Goal: Find specific page/section: Find specific page/section

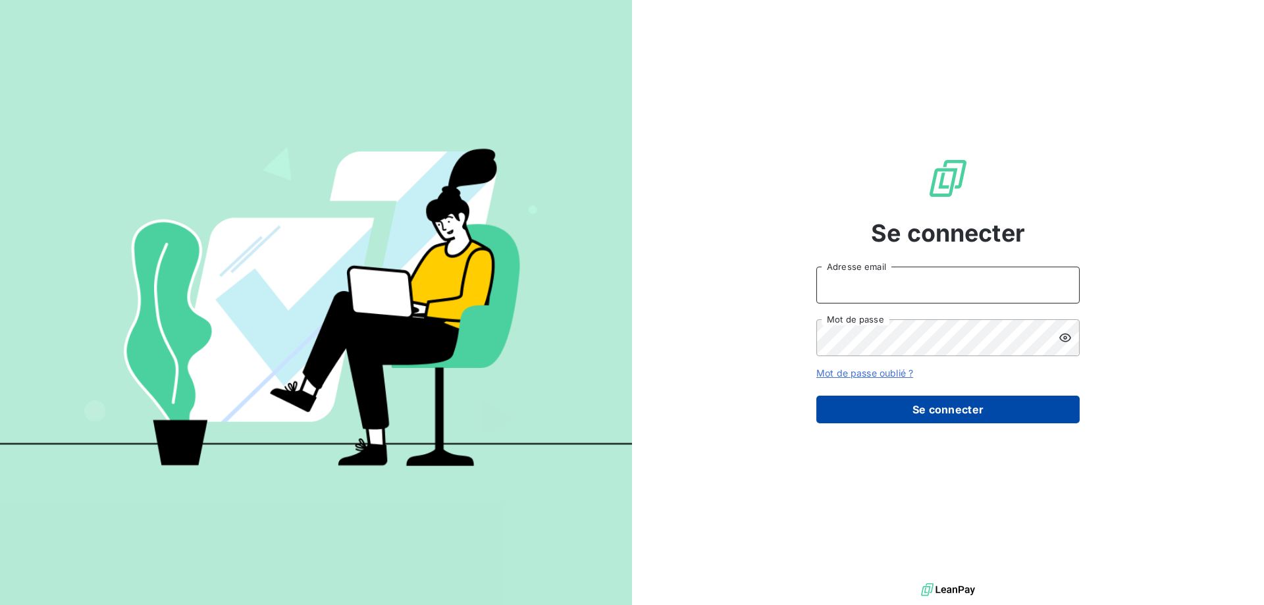
type input "[EMAIL_ADDRESS][DOMAIN_NAME]"
click at [850, 405] on button "Se connecter" at bounding box center [947, 410] width 263 height 28
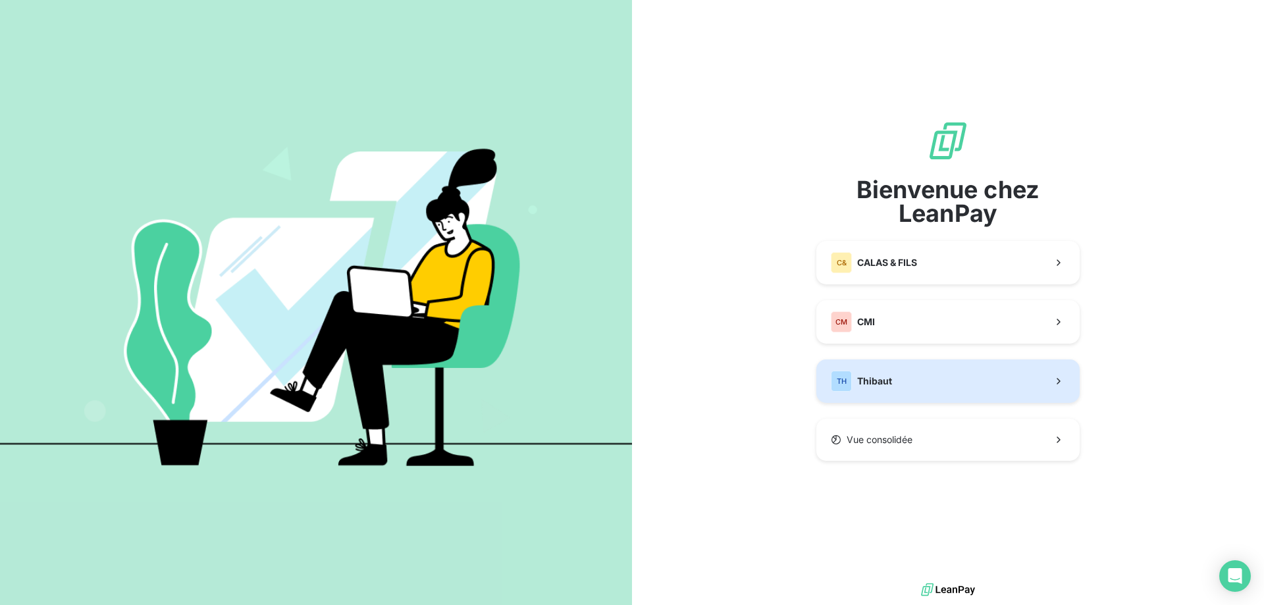
click at [883, 388] on div "TH Thibaut" at bounding box center [861, 381] width 61 height 21
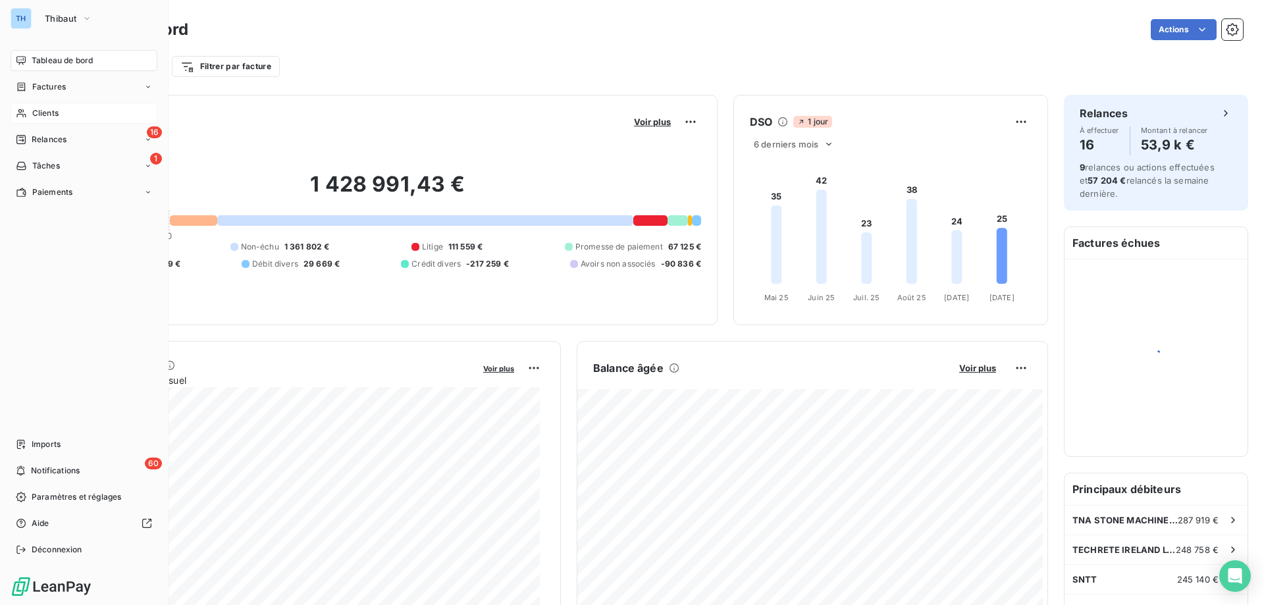
click at [36, 110] on span "Clients" at bounding box center [45, 113] width 26 height 12
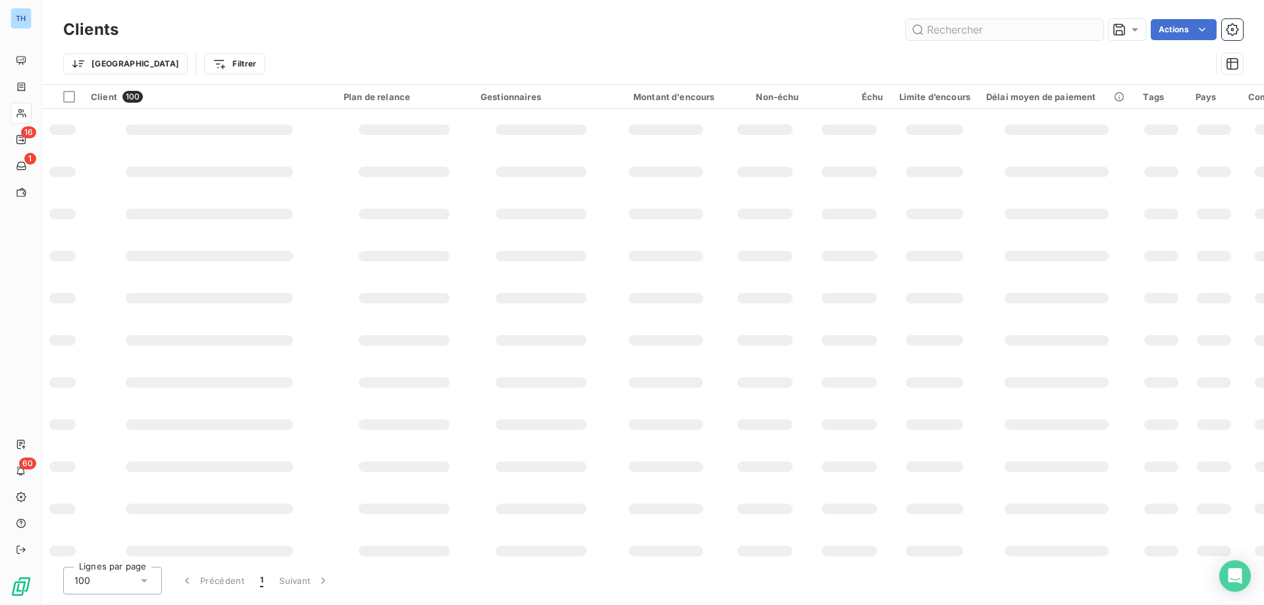
click at [955, 28] on input "text" at bounding box center [1004, 29] width 197 height 21
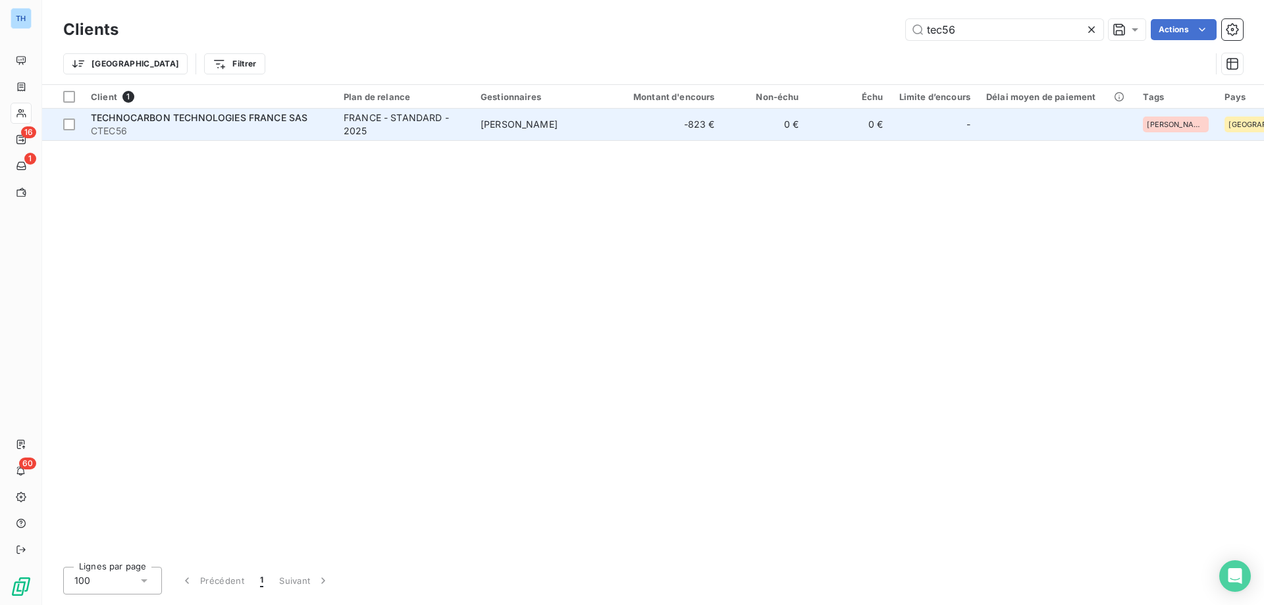
type input "tec56"
click at [306, 132] on span "CTEC56" at bounding box center [209, 130] width 237 height 13
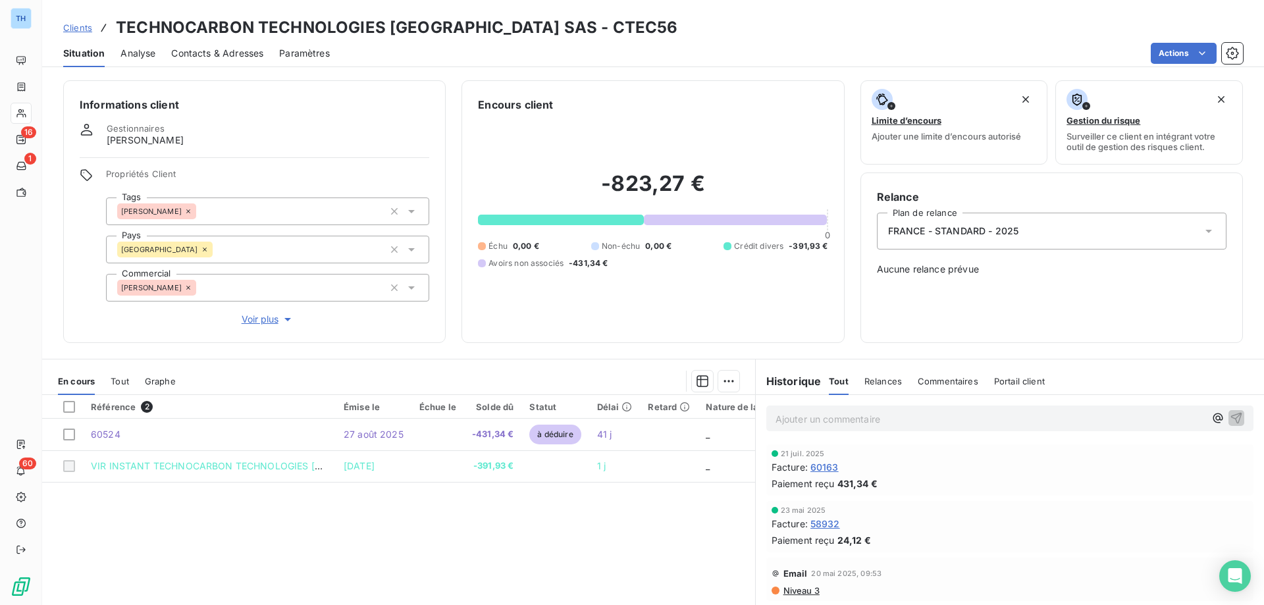
scroll to position [66, 0]
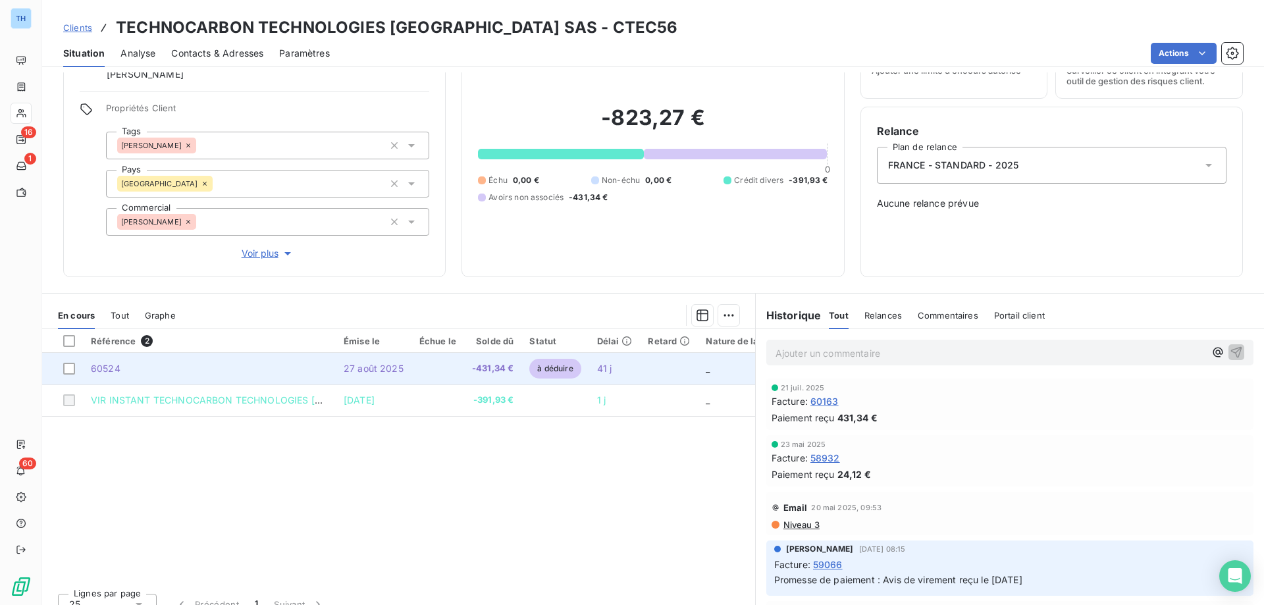
click at [451, 369] on td at bounding box center [437, 369] width 53 height 32
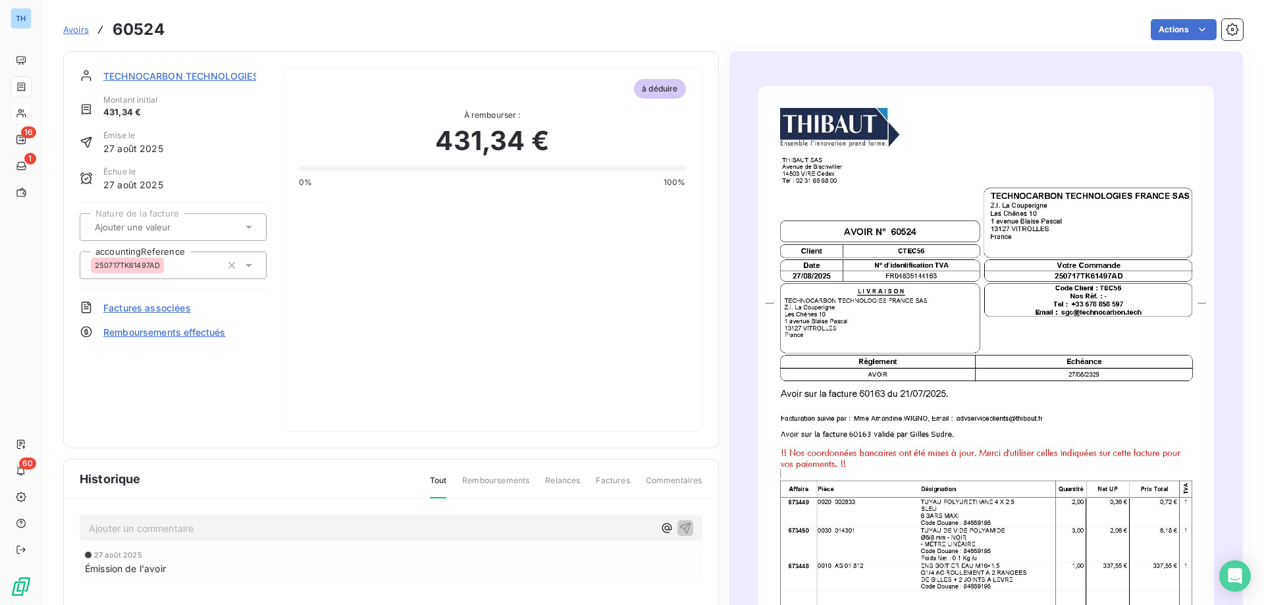
click at [933, 284] on img "button" at bounding box center [985, 408] width 455 height 644
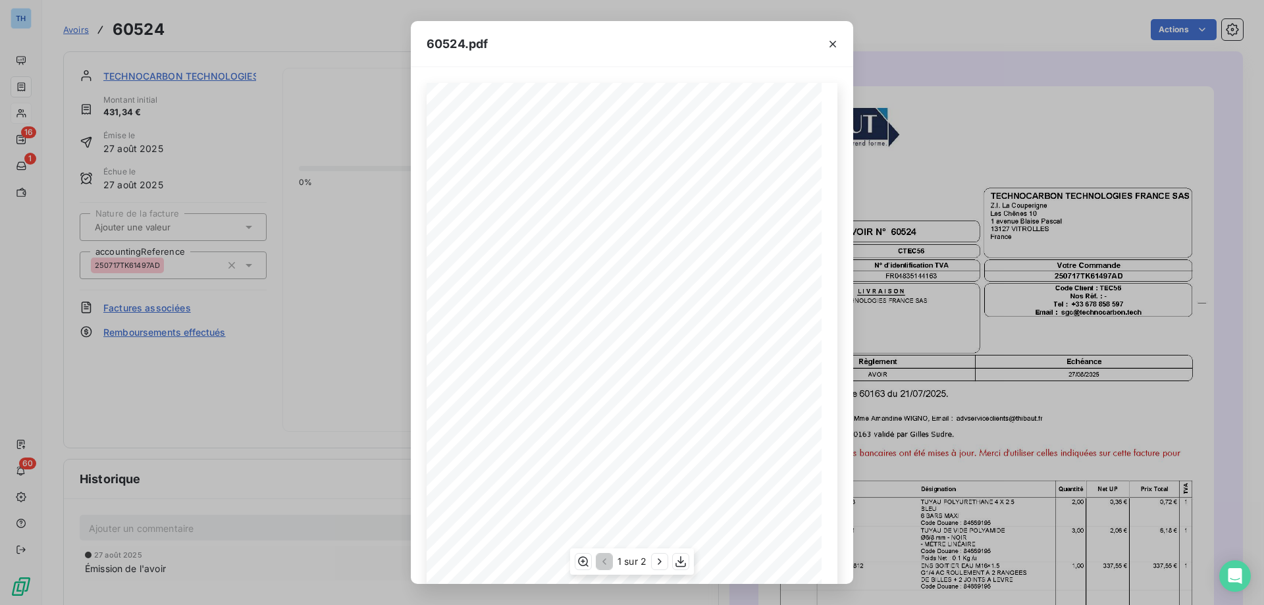
scroll to position [73, 0]
click at [657, 564] on icon "button" at bounding box center [659, 561] width 13 height 13
click at [829, 44] on icon "button" at bounding box center [832, 44] width 13 height 13
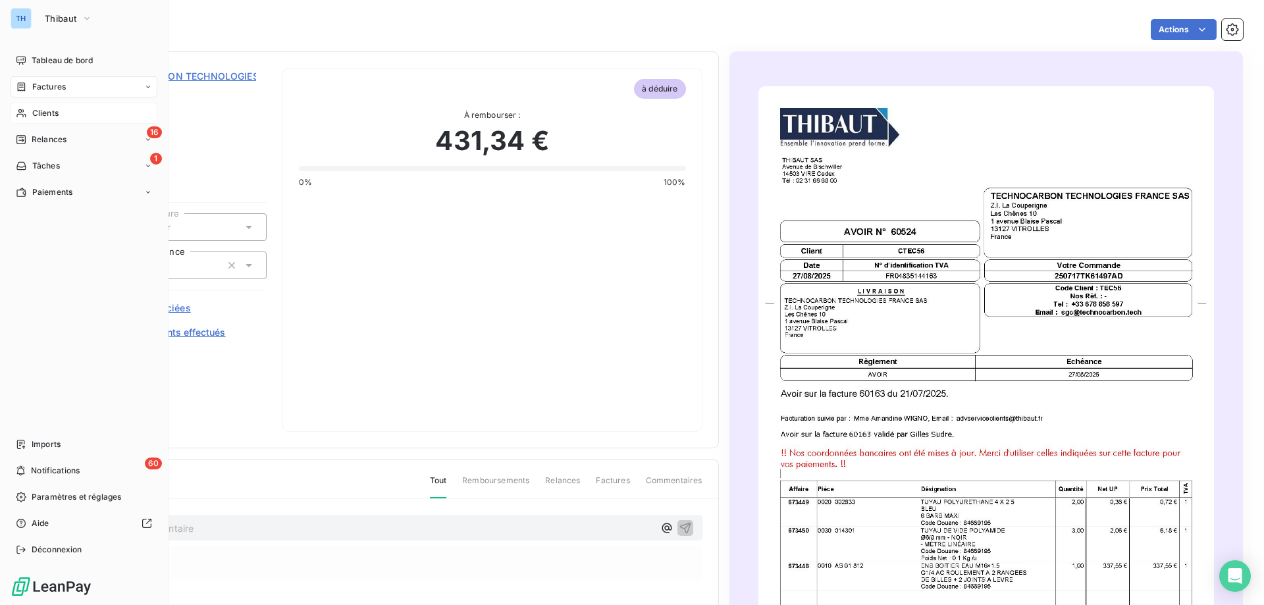
click at [30, 107] on div "Clients" at bounding box center [84, 113] width 147 height 21
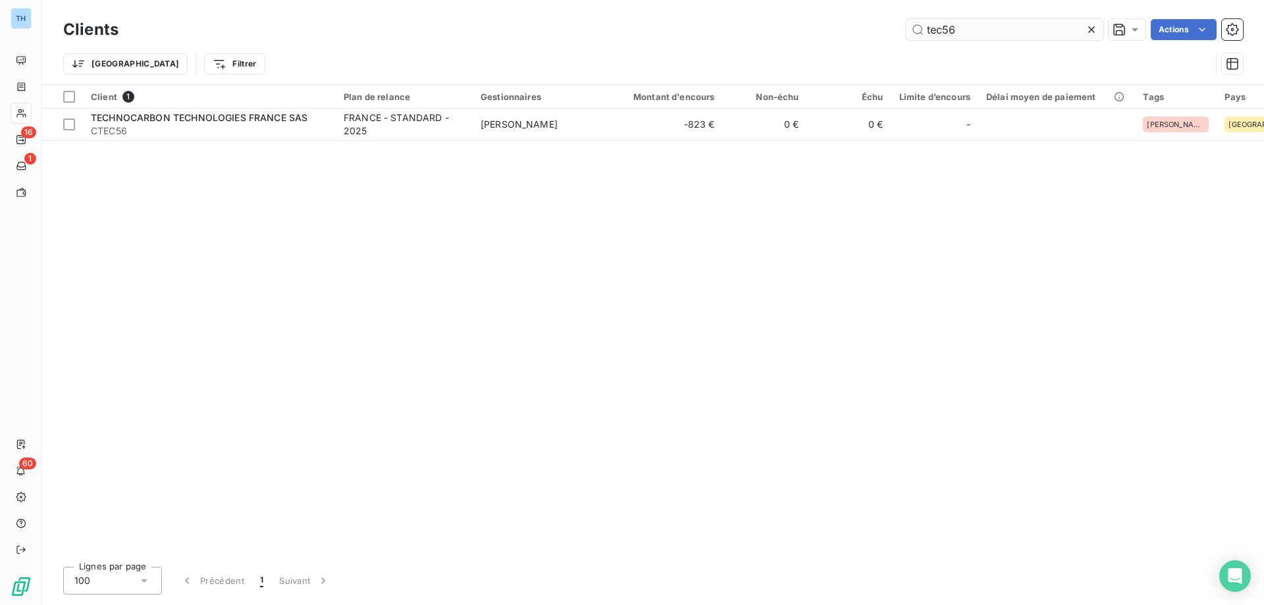
click at [967, 28] on input "tec56" at bounding box center [1004, 29] width 197 height 21
type input "onp01"
click at [318, 121] on div "ON POINT ENGINEERING" at bounding box center [209, 117] width 237 height 13
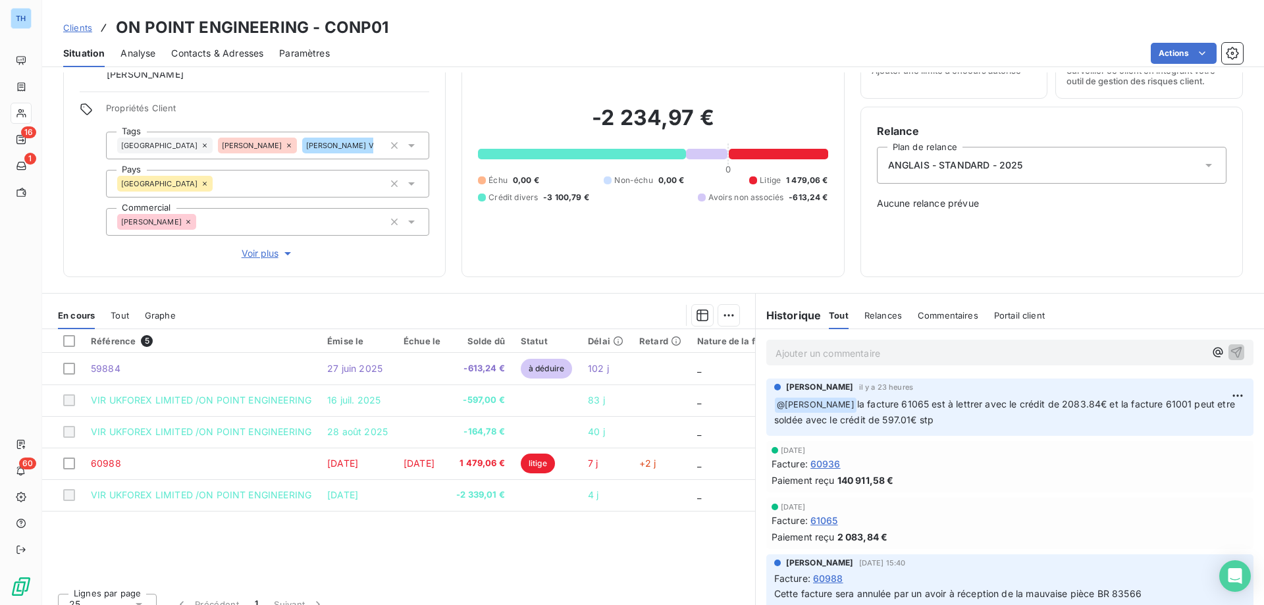
scroll to position [83, 0]
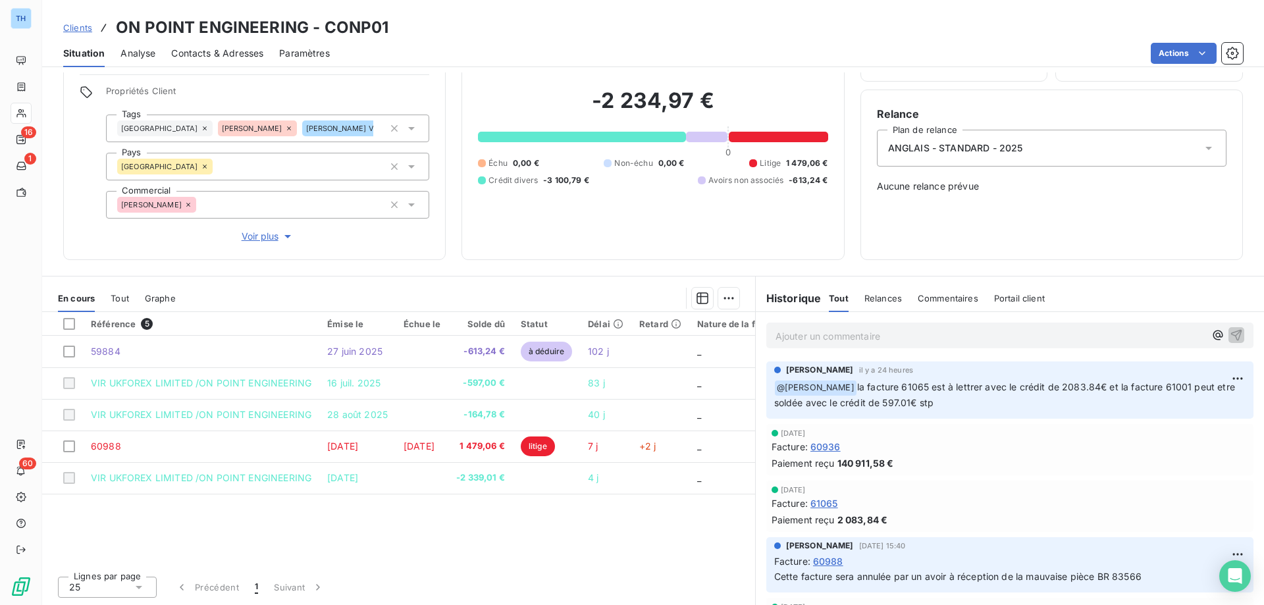
click at [81, 28] on span "Clients" at bounding box center [77, 27] width 29 height 11
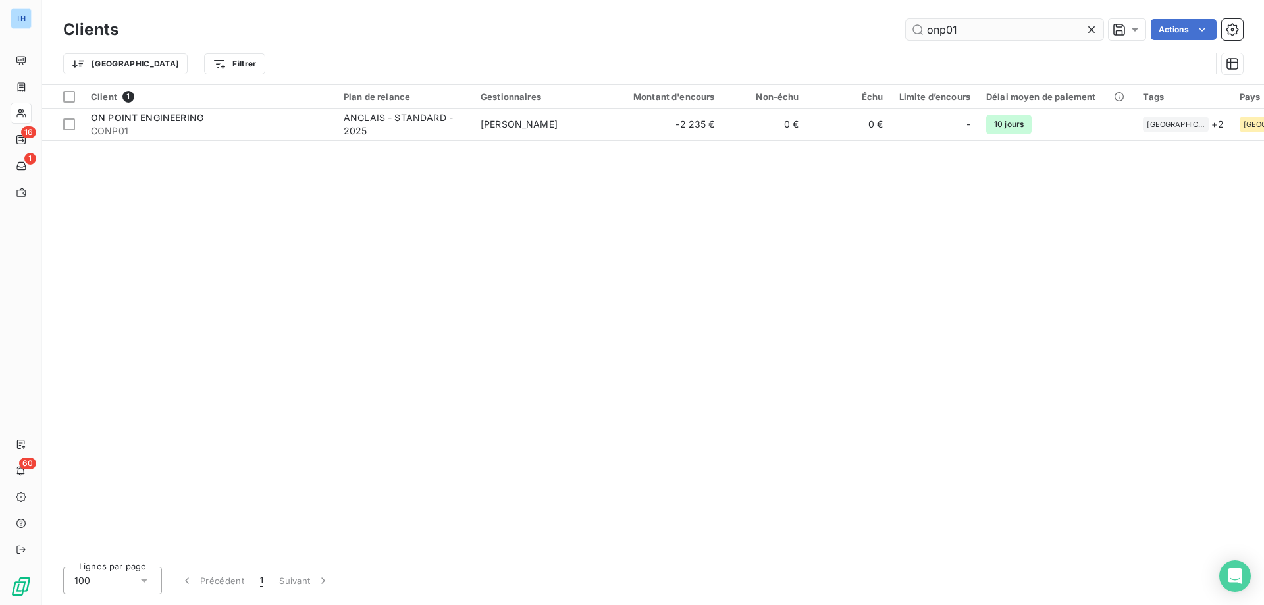
click at [970, 24] on input "onp01" at bounding box center [1004, 29] width 197 height 21
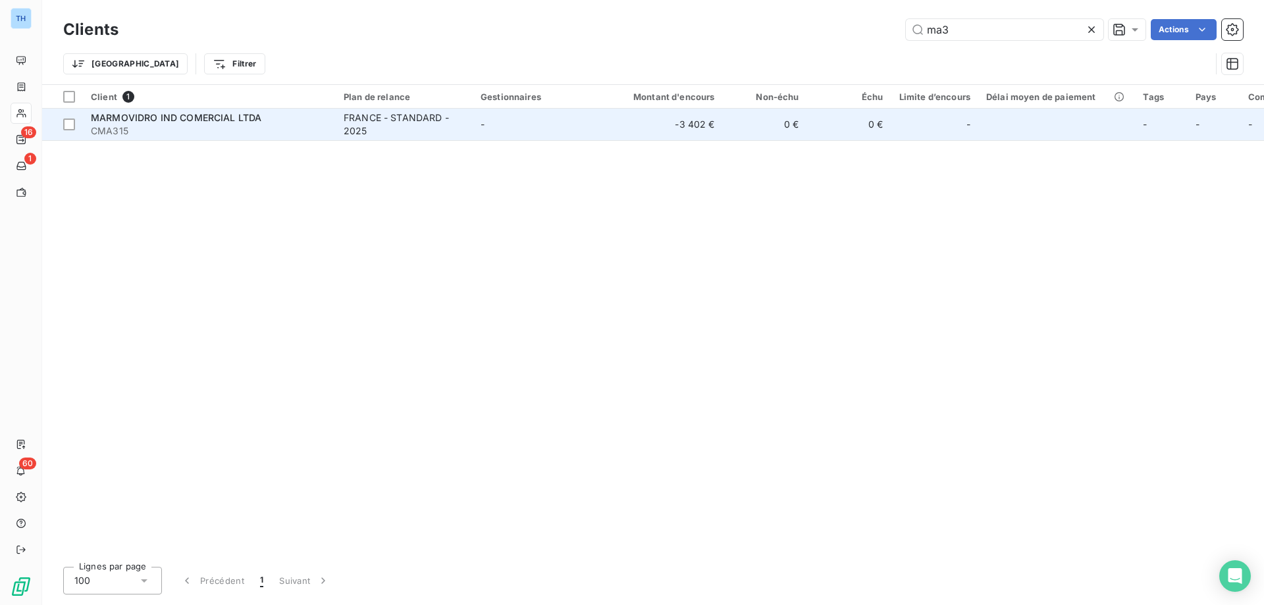
type input "ma3"
click at [469, 125] on td "FRANCE - STANDARD - 2025" at bounding box center [404, 125] width 137 height 32
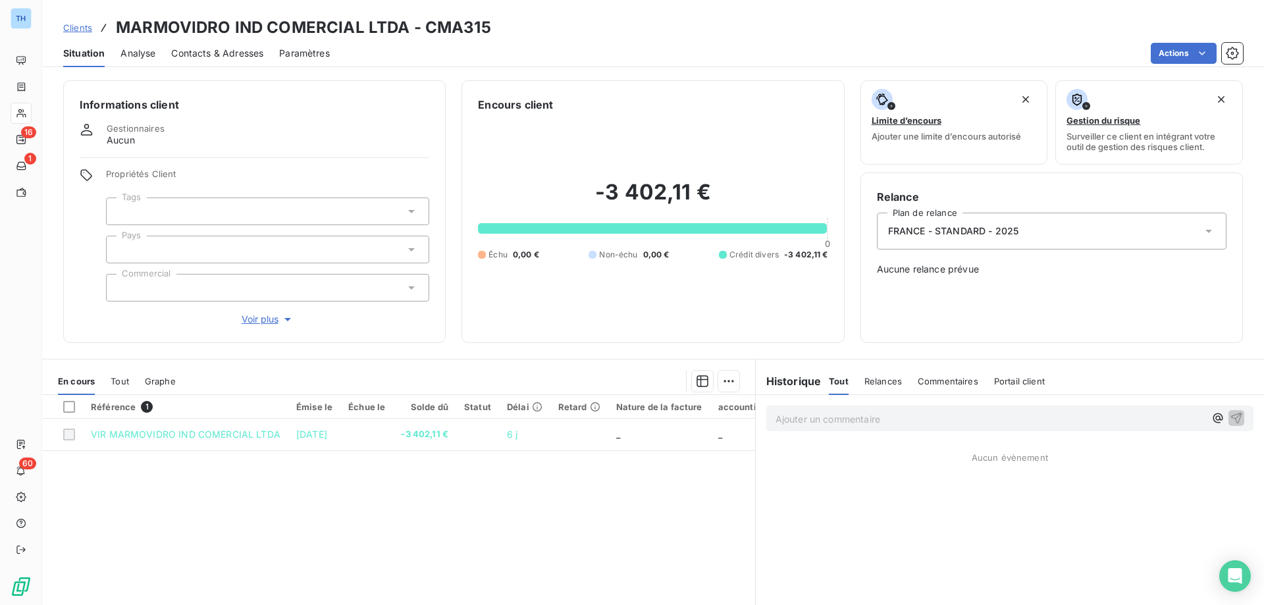
click at [165, 251] on div at bounding box center [267, 250] width 323 height 28
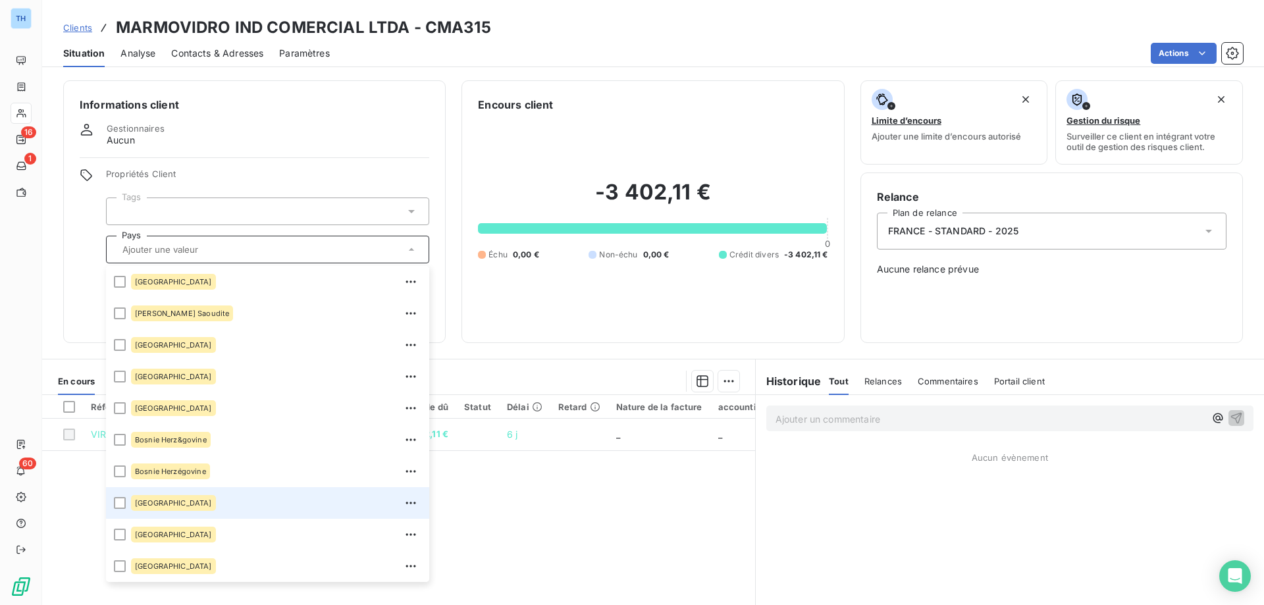
click at [186, 506] on div "[GEOGRAPHIC_DATA]" at bounding box center [276, 502] width 290 height 21
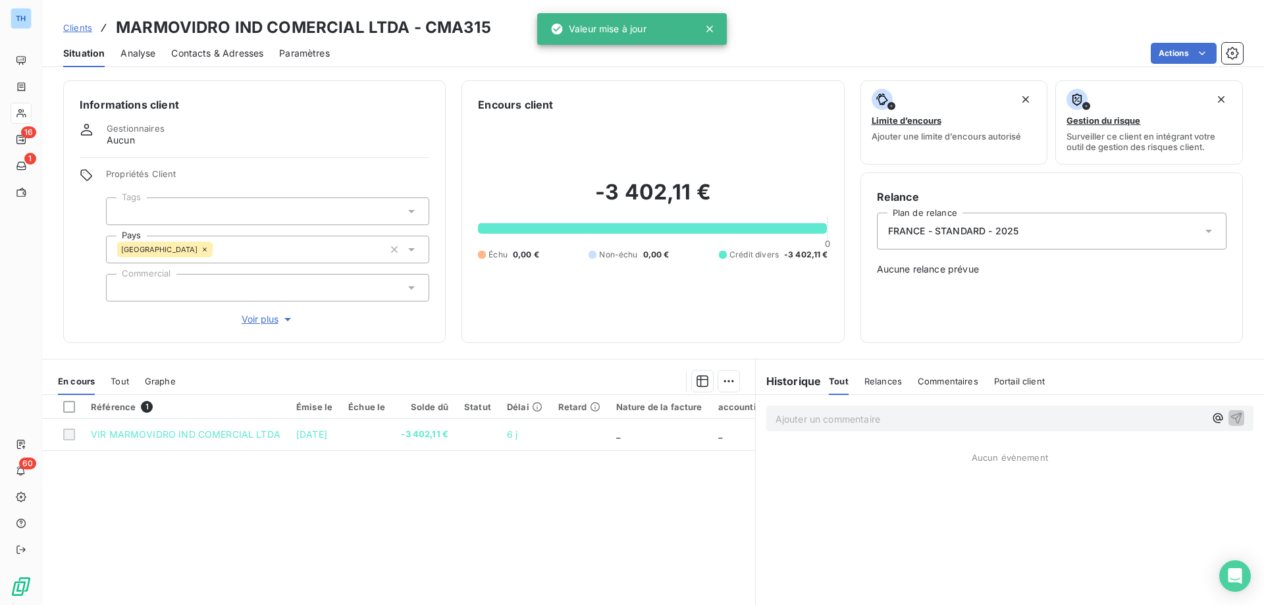
click at [79, 270] on div "Informations client Gestionnaires Aucun Propriétés Client Tags Pays [GEOGRAPHIC…" at bounding box center [254, 211] width 382 height 263
click at [219, 290] on div at bounding box center [267, 288] width 323 height 28
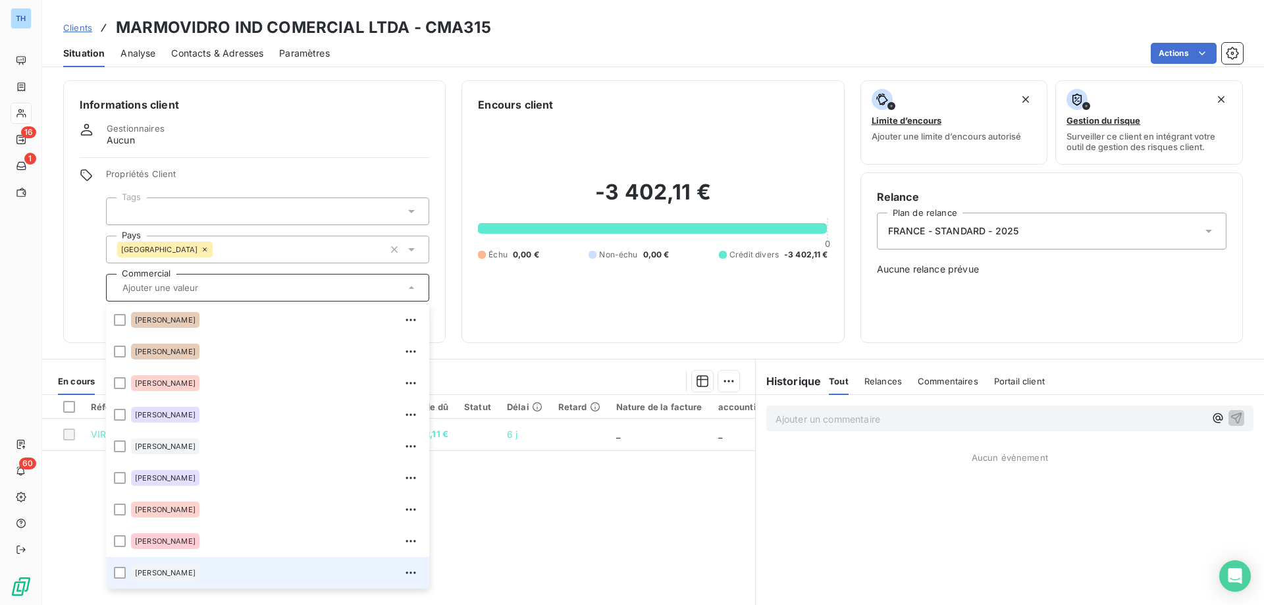
drag, startPoint x: 188, startPoint y: 571, endPoint x: 181, endPoint y: 560, distance: 12.8
click at [188, 571] on div "[PERSON_NAME]" at bounding box center [276, 572] width 290 height 21
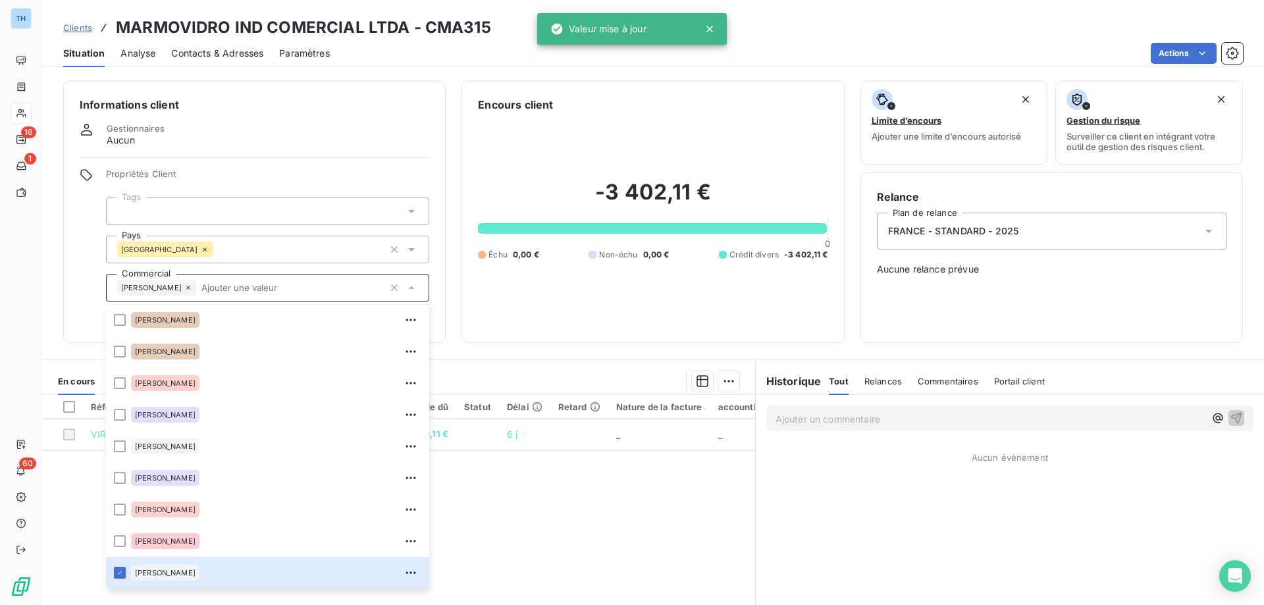
click at [91, 269] on div "Propriétés Client Tags Pays [GEOGRAPHIC_DATA] Commercial [PERSON_NAME] [PERSON_…" at bounding box center [254, 247] width 349 height 158
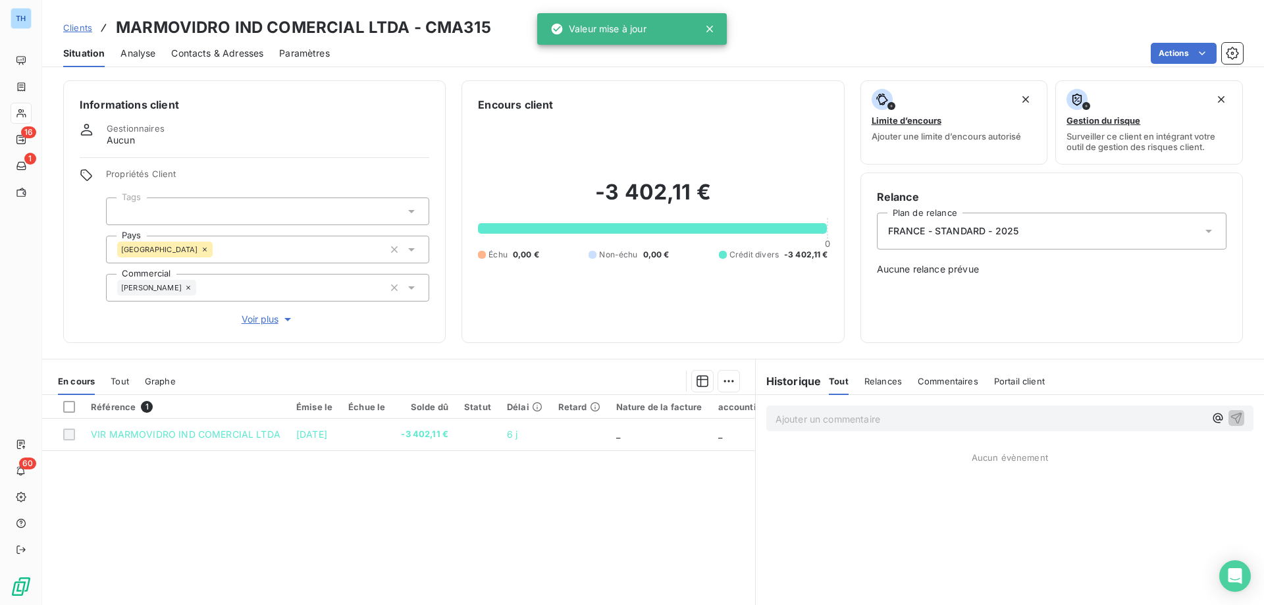
click at [254, 322] on span "Voir plus" at bounding box center [268, 319] width 53 height 13
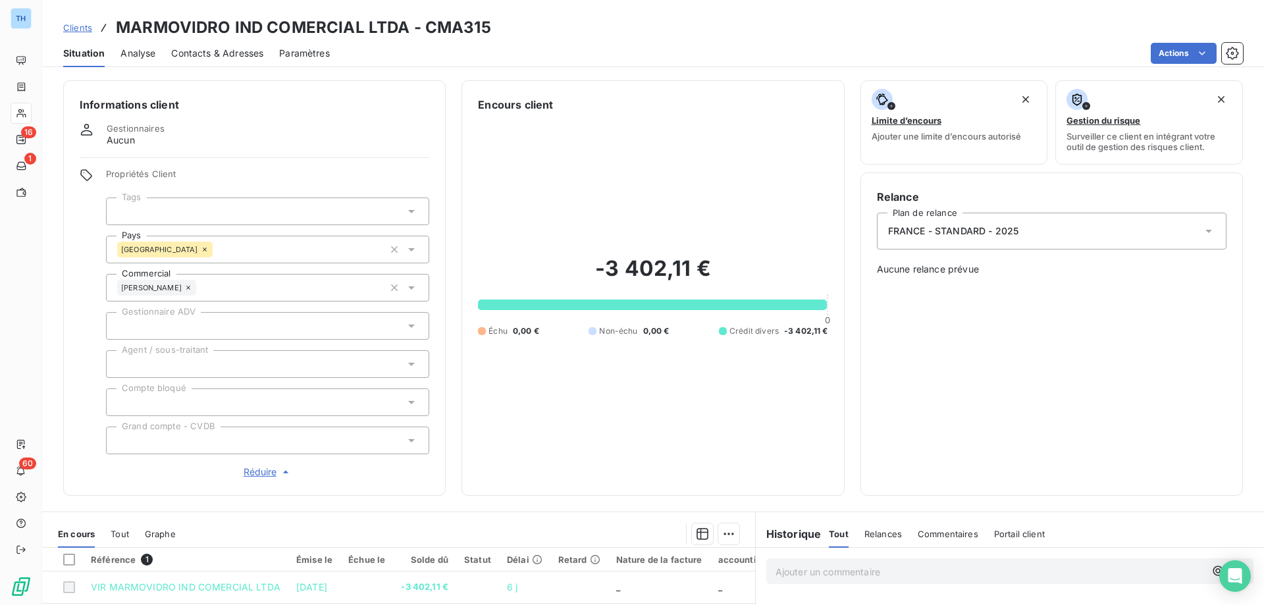
click at [77, 25] on span "Clients" at bounding box center [77, 27] width 29 height 11
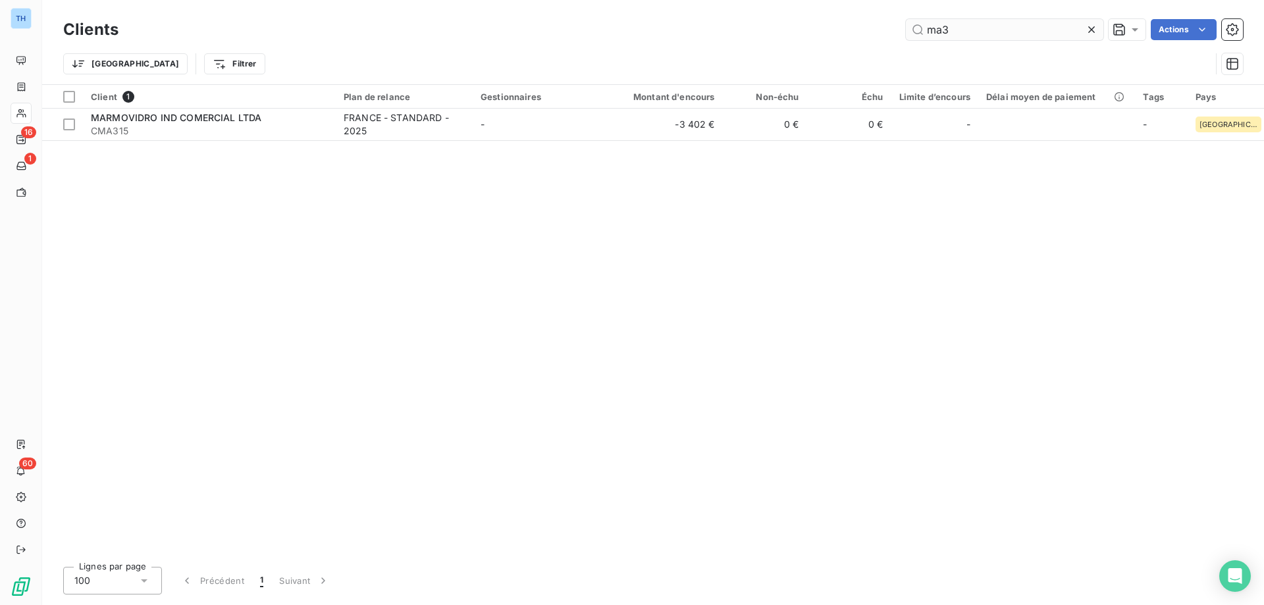
click at [978, 33] on input "ma3" at bounding box center [1004, 29] width 197 height 21
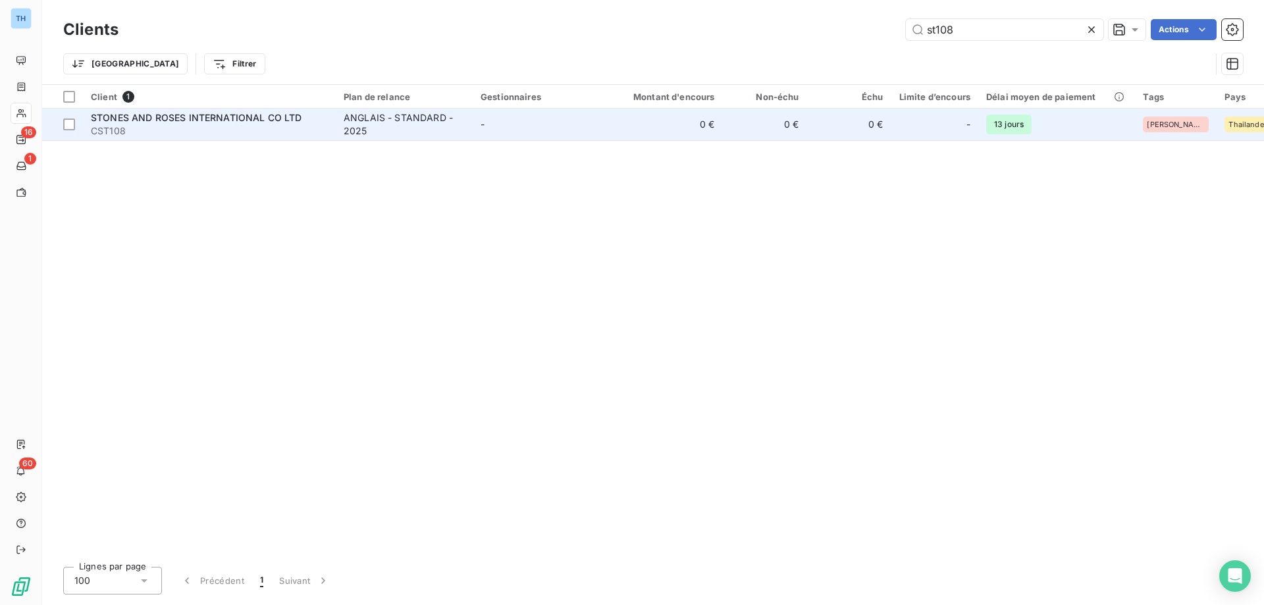
type input "st108"
click at [258, 125] on span "CST108" at bounding box center [209, 130] width 237 height 13
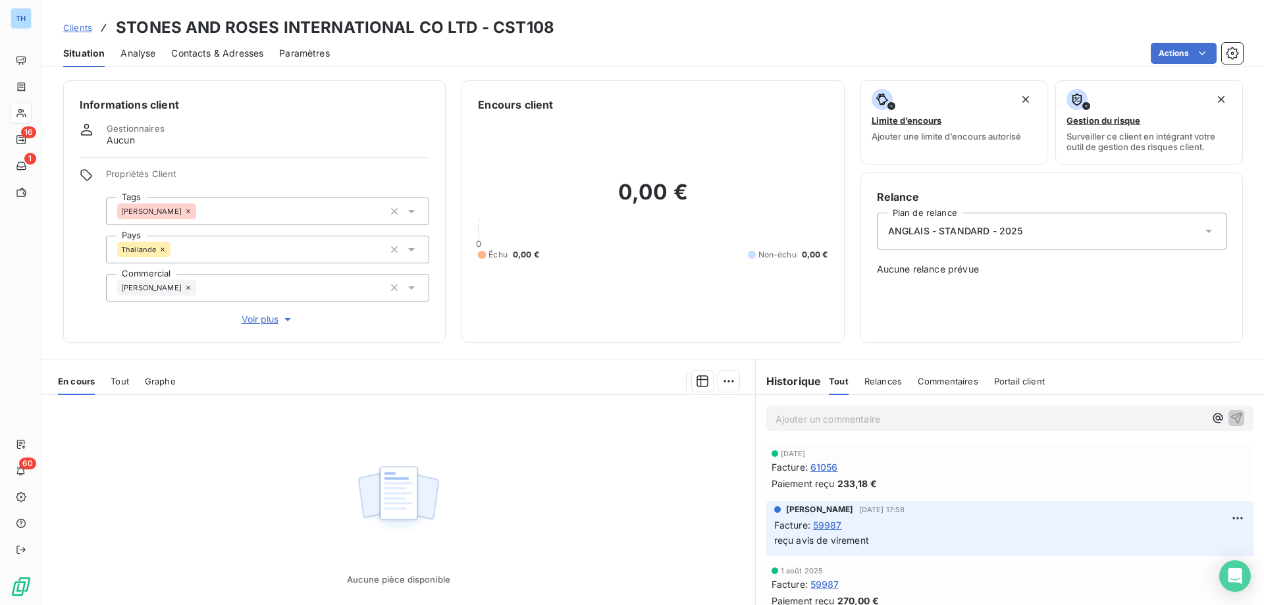
click at [77, 28] on span "Clients" at bounding box center [77, 27] width 29 height 11
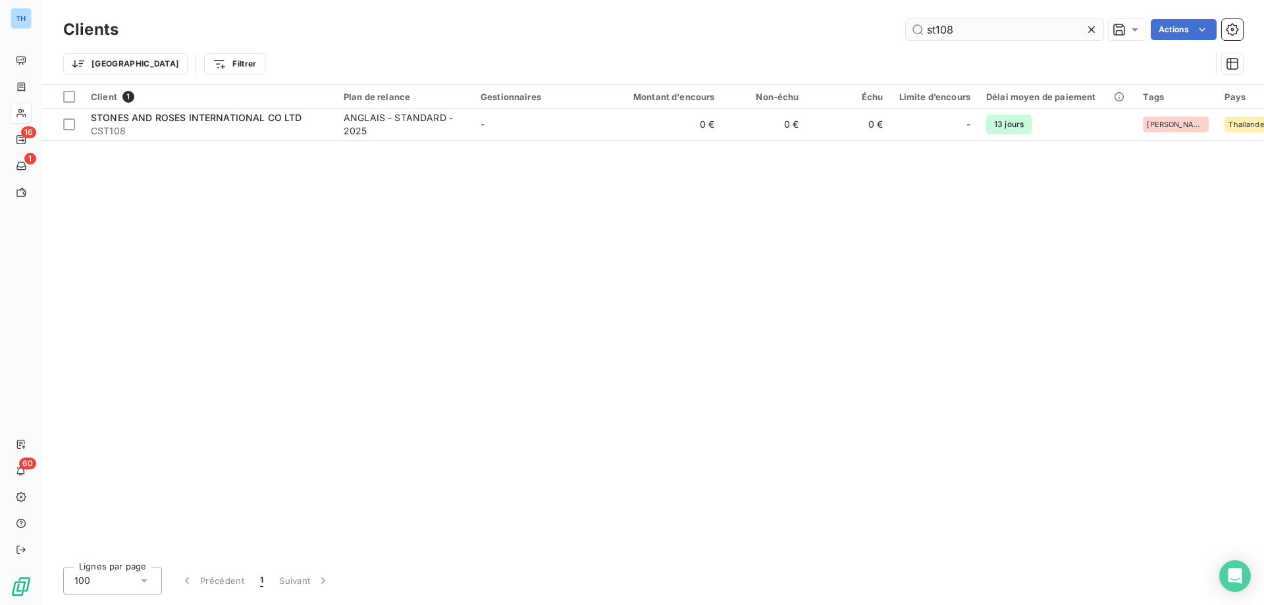
click at [969, 28] on input "st108" at bounding box center [1004, 29] width 197 height 21
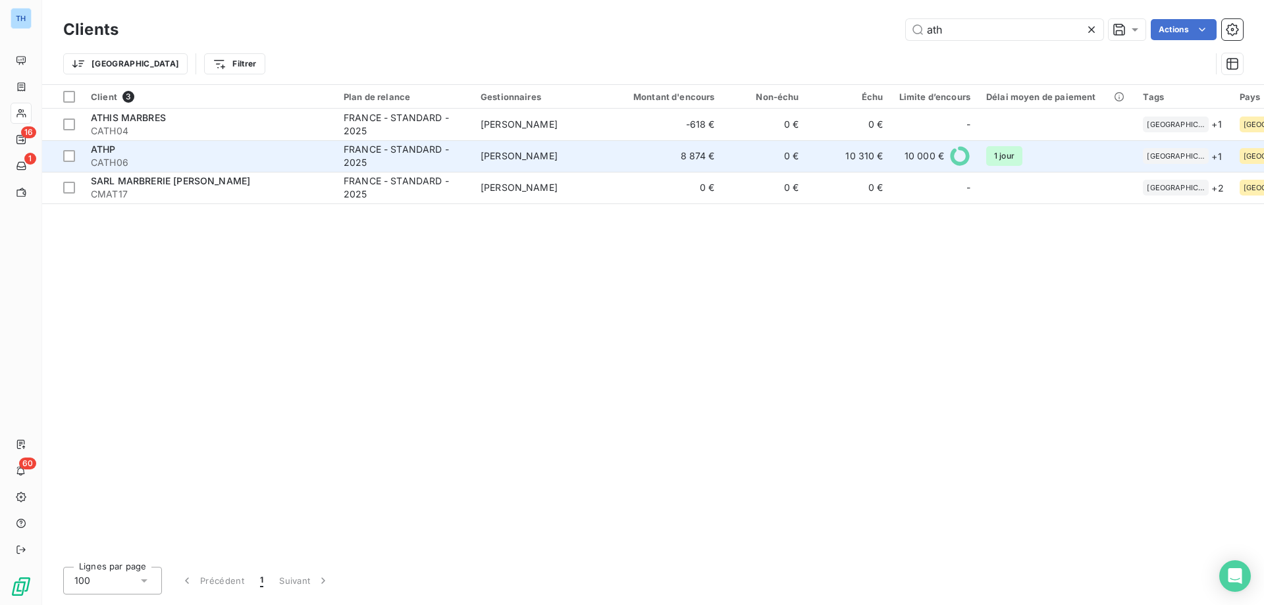
type input "ath"
click at [215, 153] on div "ATHP" at bounding box center [209, 149] width 237 height 13
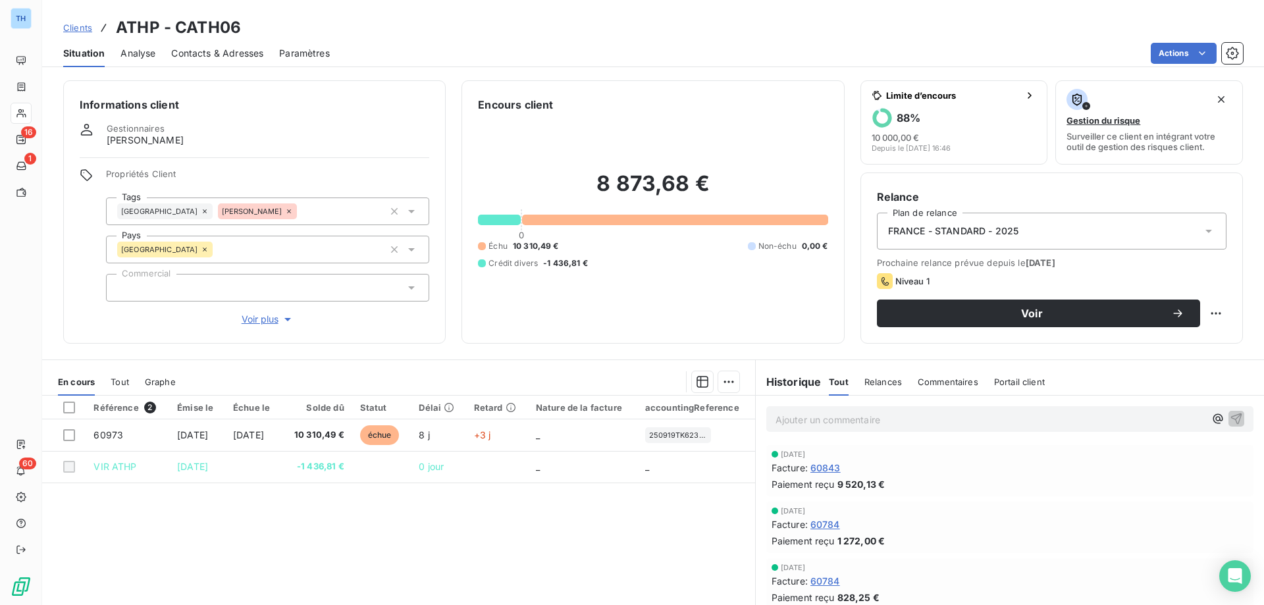
click at [78, 30] on span "Clients" at bounding box center [77, 27] width 29 height 11
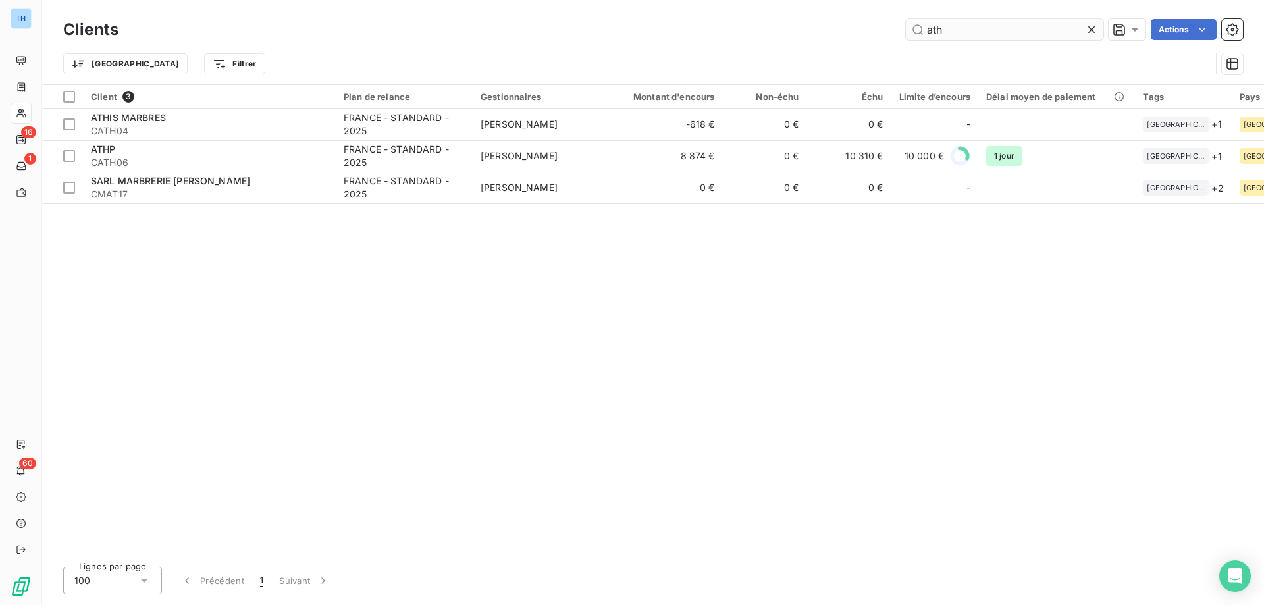
click at [956, 33] on input "ath" at bounding box center [1004, 29] width 197 height 21
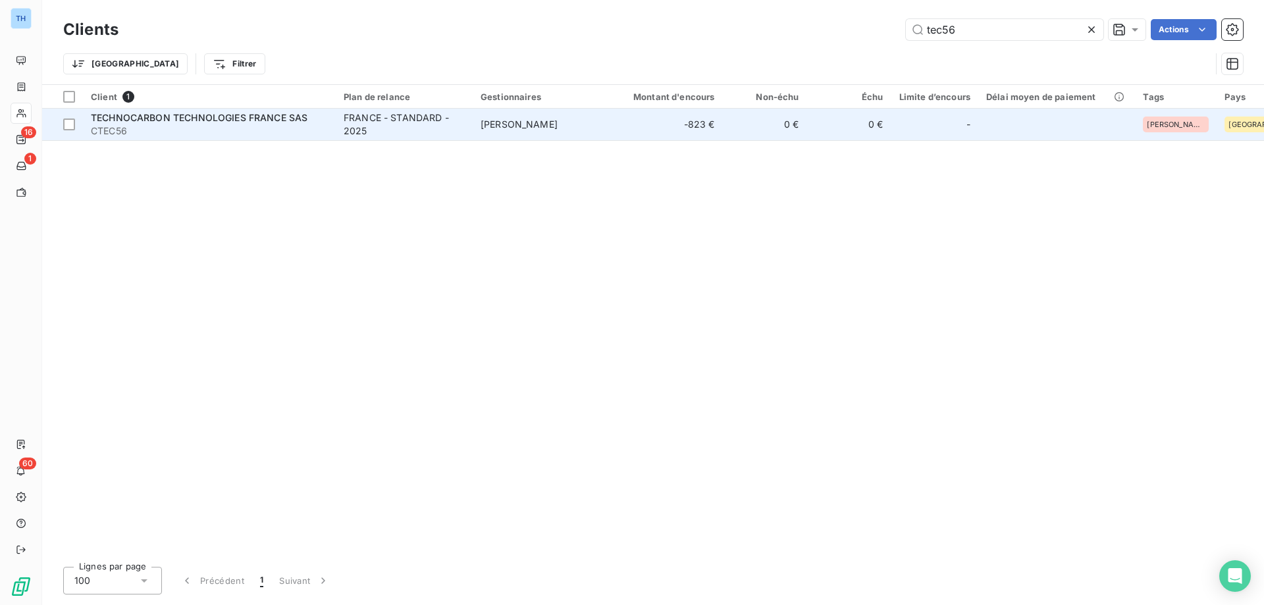
type input "tec56"
click at [195, 140] on td "TECHNOCARBON TECHNOLOGIES [GEOGRAPHIC_DATA] SAS CTEC56" at bounding box center [209, 125] width 253 height 32
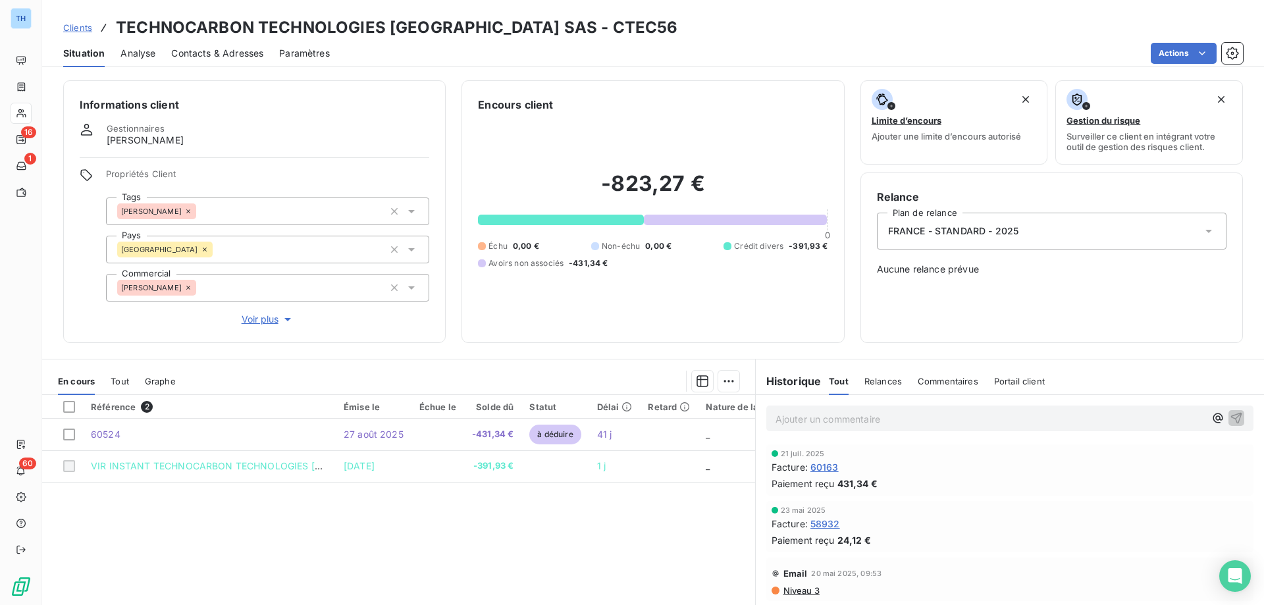
click at [78, 27] on span "Clients" at bounding box center [77, 27] width 29 height 11
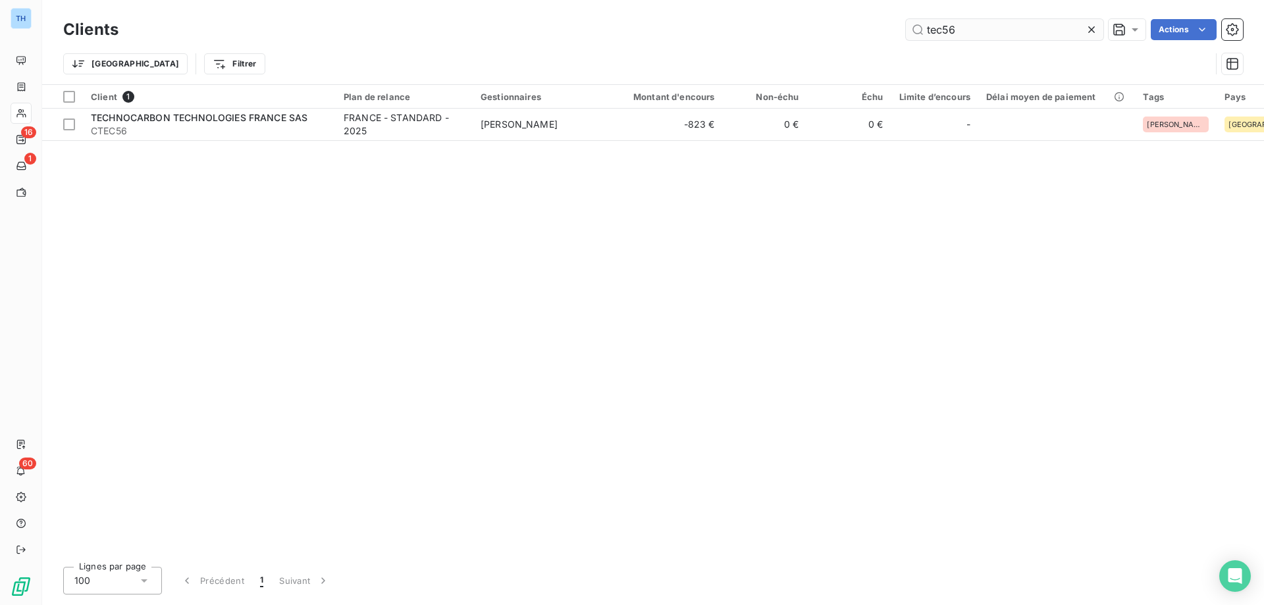
click at [970, 32] on input "tec56" at bounding box center [1004, 29] width 197 height 21
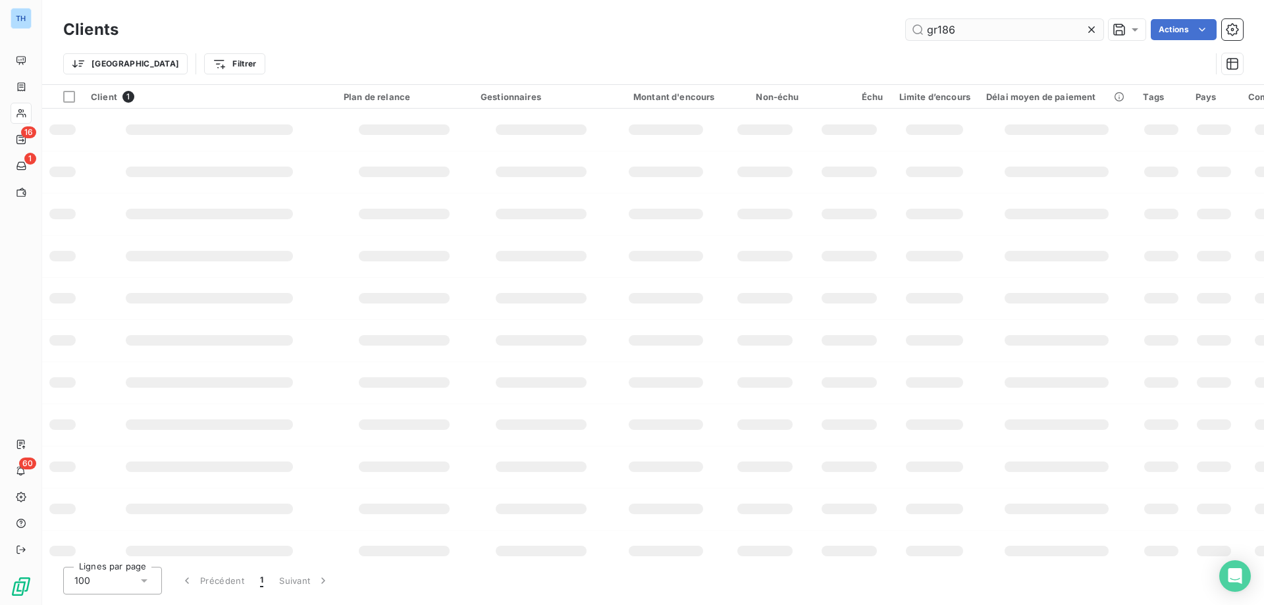
type input "gr186"
